Goal: Information Seeking & Learning: Learn about a topic

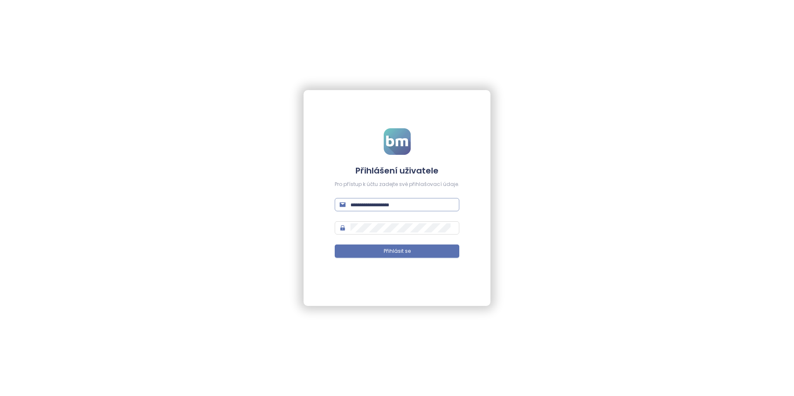
click at [375, 201] on input "text" at bounding box center [402, 204] width 104 height 9
type input "**********"
click at [435, 250] on button "Přihlásit se" at bounding box center [397, 251] width 125 height 13
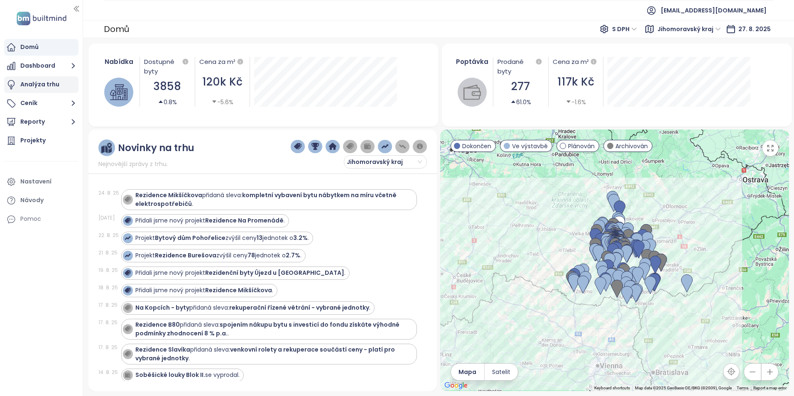
click at [56, 86] on div "Analýza trhu" at bounding box center [39, 84] width 39 height 10
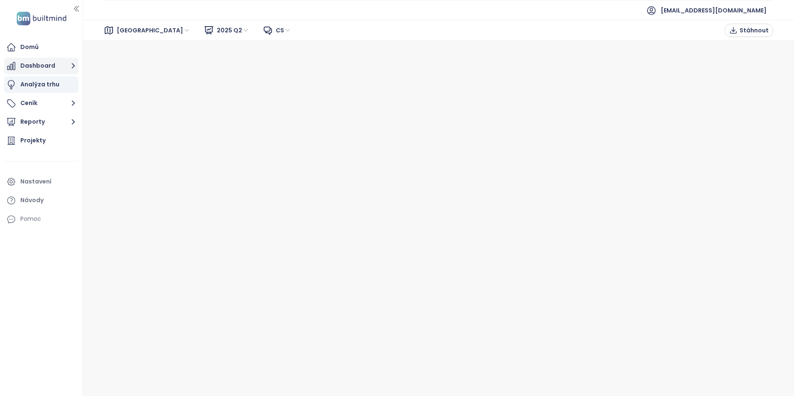
click at [46, 63] on button "Dashboard" at bounding box center [41, 66] width 74 height 17
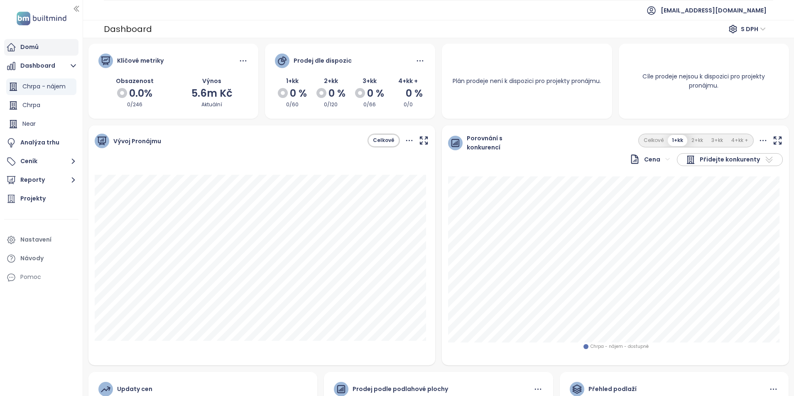
click at [35, 54] on div "Domů" at bounding box center [41, 47] width 74 height 17
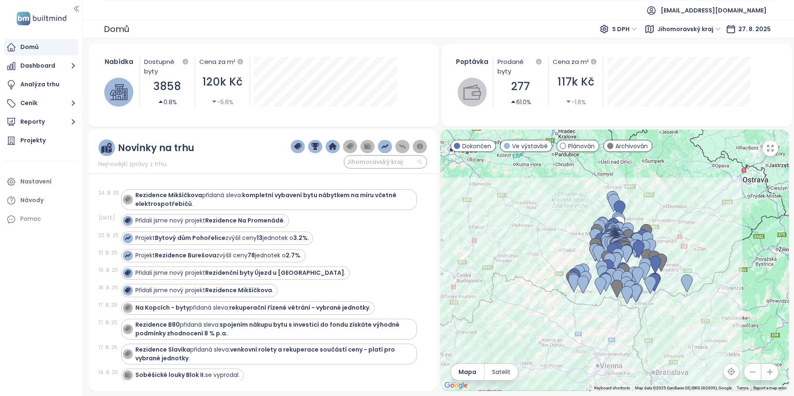
click at [417, 161] on span "Jihomoravský kraj" at bounding box center [384, 162] width 75 height 12
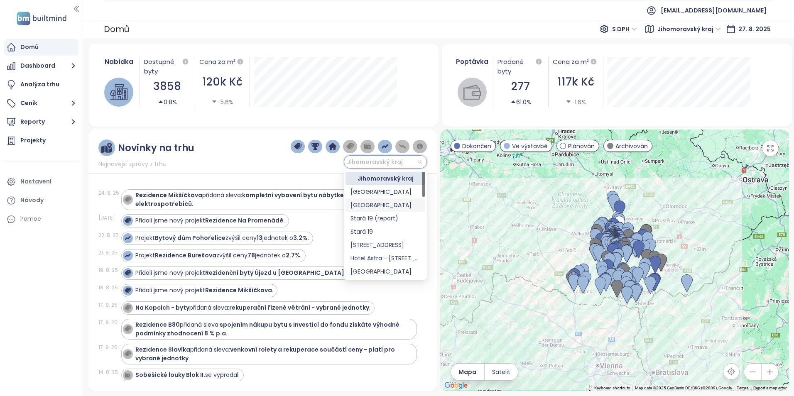
click at [367, 205] on div "[GEOGRAPHIC_DATA]" at bounding box center [385, 205] width 70 height 9
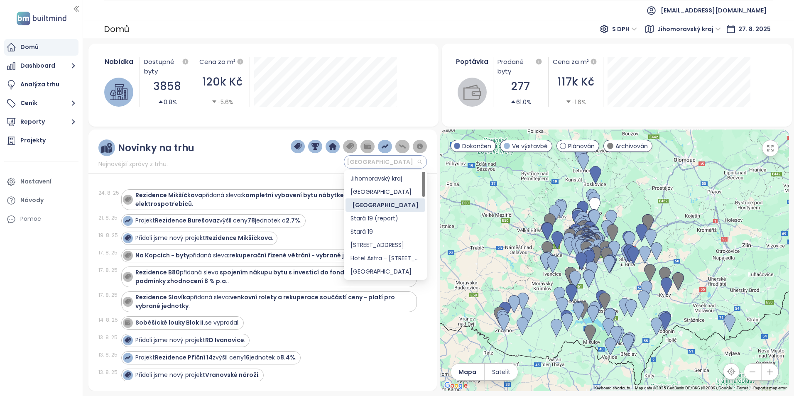
click at [419, 163] on span "[GEOGRAPHIC_DATA]" at bounding box center [384, 162] width 75 height 12
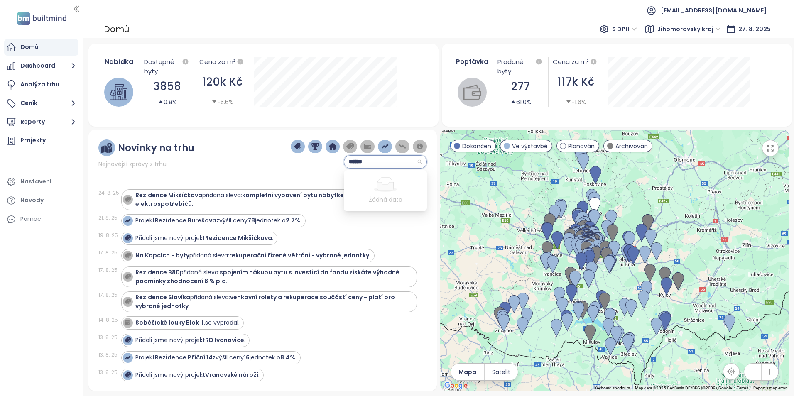
type input "*******"
click at [371, 165] on span "[GEOGRAPHIC_DATA]" at bounding box center [384, 162] width 75 height 12
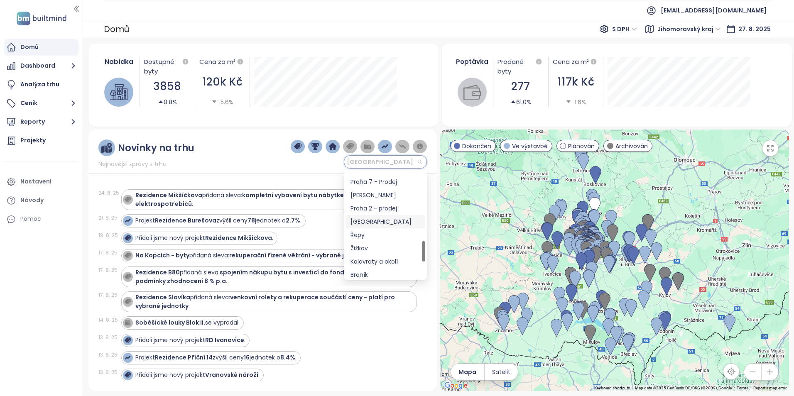
click at [389, 223] on div "[GEOGRAPHIC_DATA]" at bounding box center [385, 221] width 70 height 9
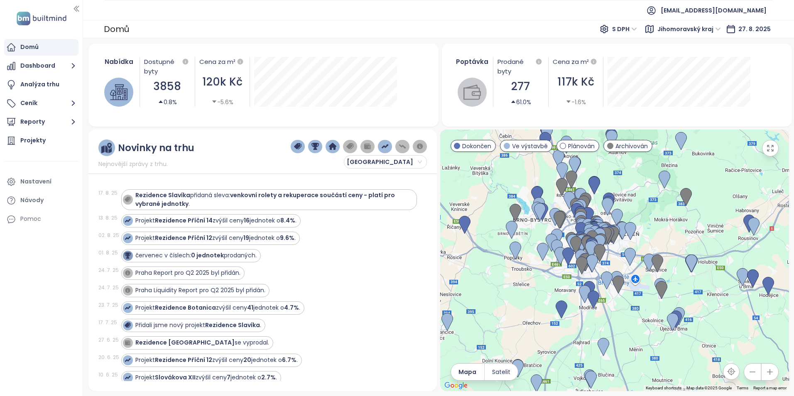
drag, startPoint x: 514, startPoint y: 251, endPoint x: 795, endPoint y: 357, distance: 300.3
click at [793, 357] on html "Domů Dashboard Analýza trhu Ceník Reporty Projekty Nastavení Návody Pomoc [EMAI…" at bounding box center [397, 198] width 794 height 396
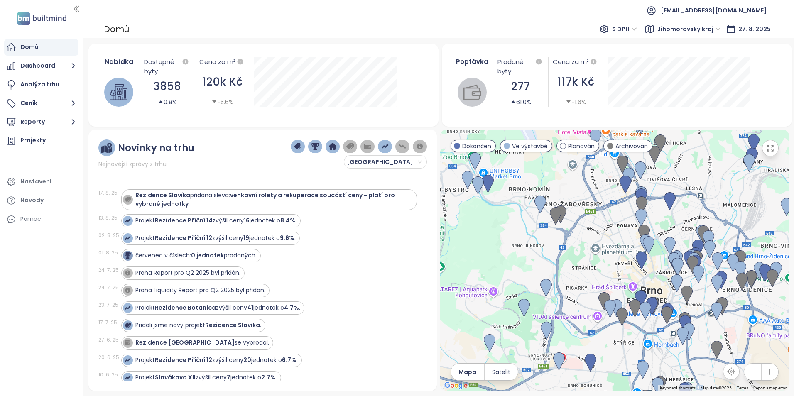
drag, startPoint x: 660, startPoint y: 203, endPoint x: 661, endPoint y: 277, distance: 73.5
click at [662, 277] on div at bounding box center [614, 261] width 349 height 262
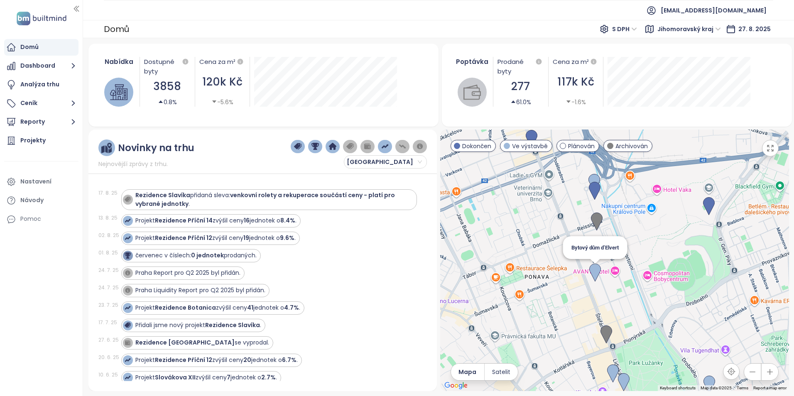
click at [600, 269] on img at bounding box center [595, 273] width 12 height 18
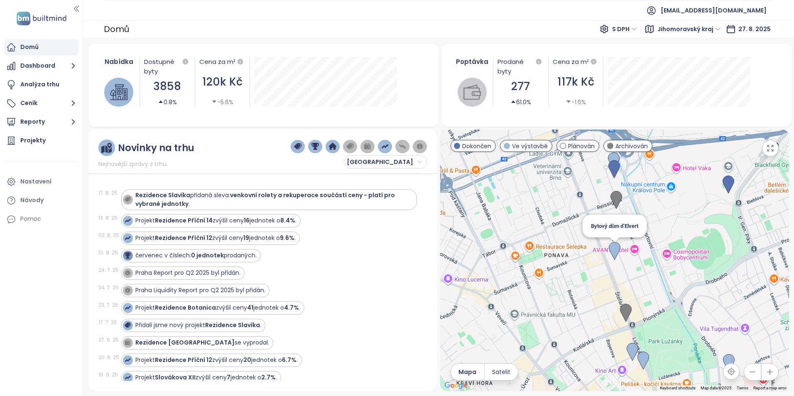
click at [614, 254] on img at bounding box center [615, 251] width 12 height 18
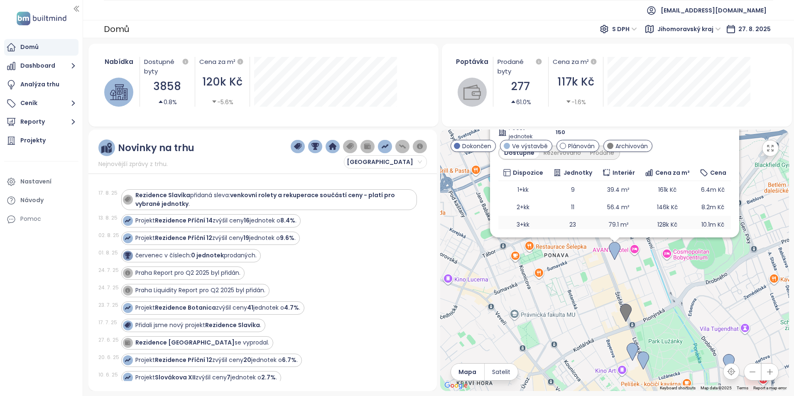
scroll to position [0, 0]
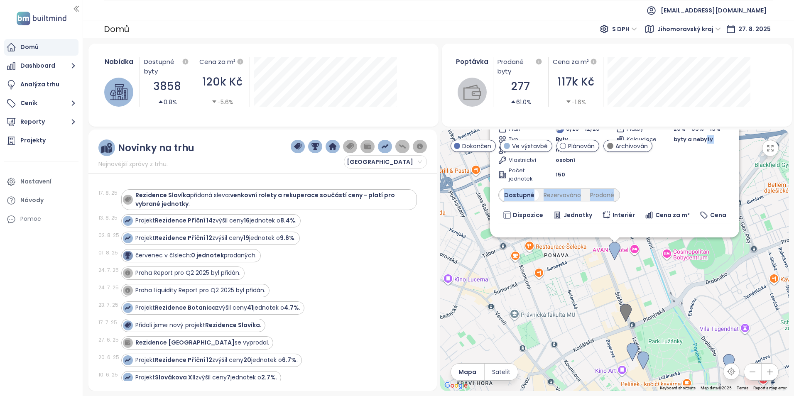
drag, startPoint x: 700, startPoint y: 182, endPoint x: 704, endPoint y: 196, distance: 14.2
click at [704, 196] on div "Bytový dům d’Elvert Ve výstavbě [STREET_ADDRESS] IMPERA styl Doprava 9.9 Vysoké…" at bounding box center [614, 175] width 232 height 236
drag, startPoint x: 793, startPoint y: 224, endPoint x: 790, endPoint y: 176, distance: 47.9
click at [790, 176] on div "Nabídka Dostupné byty 3858 0.8% Cena za m² 120k Kč -5.6% Poptávka Prodané byty …" at bounding box center [438, 217] width 711 height 358
drag, startPoint x: 706, startPoint y: 177, endPoint x: 715, endPoint y: 216, distance: 39.7
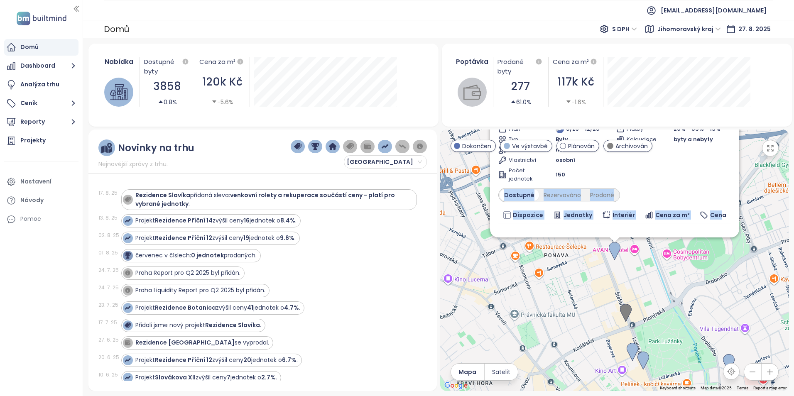
click at [715, 216] on div "Bytový dům d’Elvert Ve výstavbě [STREET_ADDRESS] IMPERA styl Doprava 9.9 Vysoké…" at bounding box center [614, 175] width 232 height 236
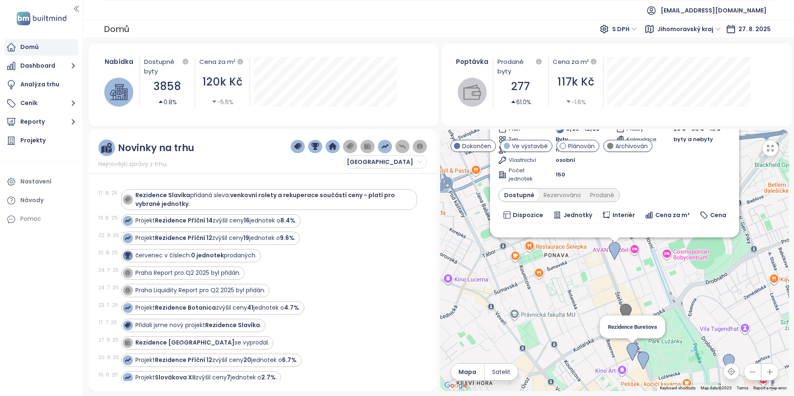
click at [633, 346] on img at bounding box center [632, 352] width 12 height 18
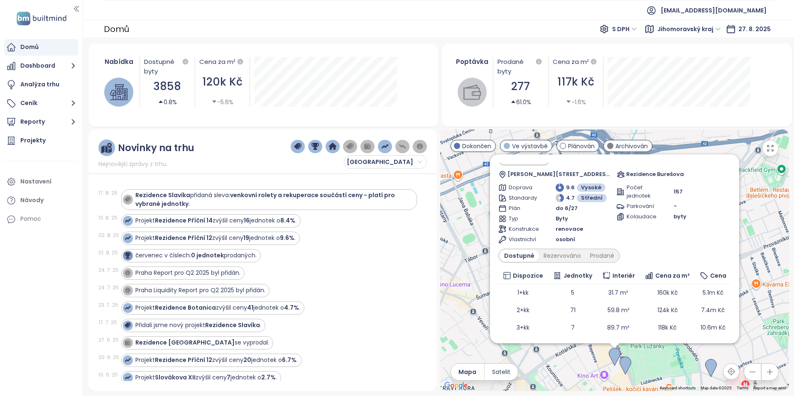
scroll to position [45, 0]
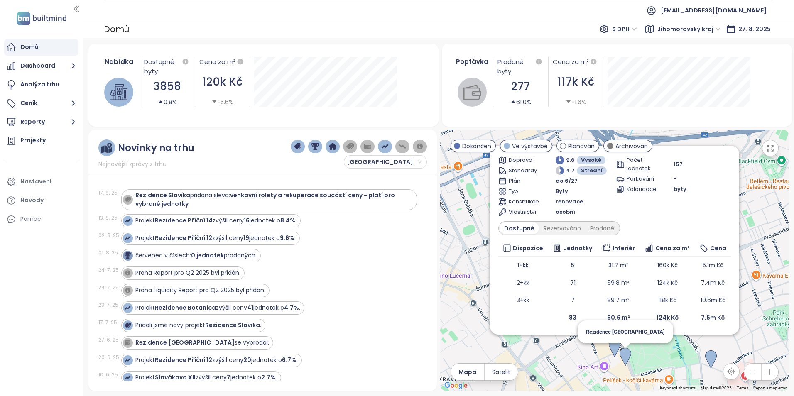
click at [626, 355] on img at bounding box center [625, 357] width 12 height 18
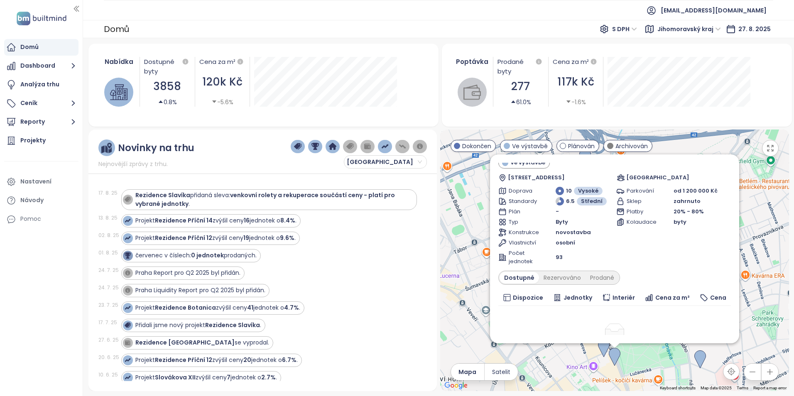
scroll to position [0, 0]
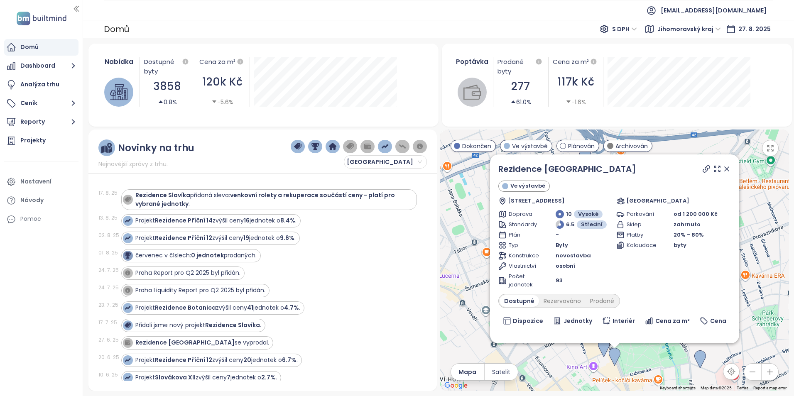
click at [42, 48] on div "Domů" at bounding box center [41, 47] width 74 height 17
click at [594, 61] on icon "button" at bounding box center [594, 62] width 6 height 6
